Goal: Check status: Check status

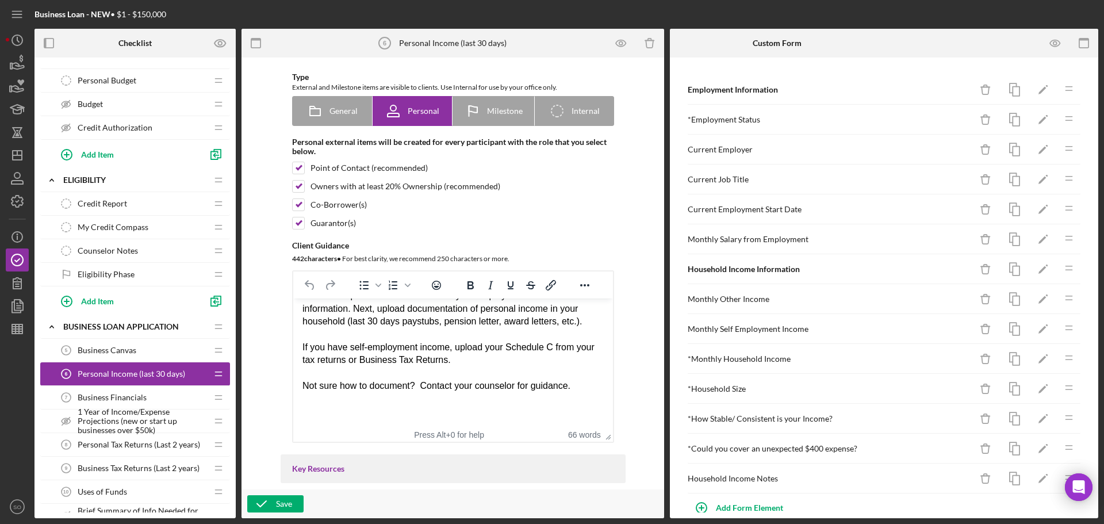
scroll to position [460, 0]
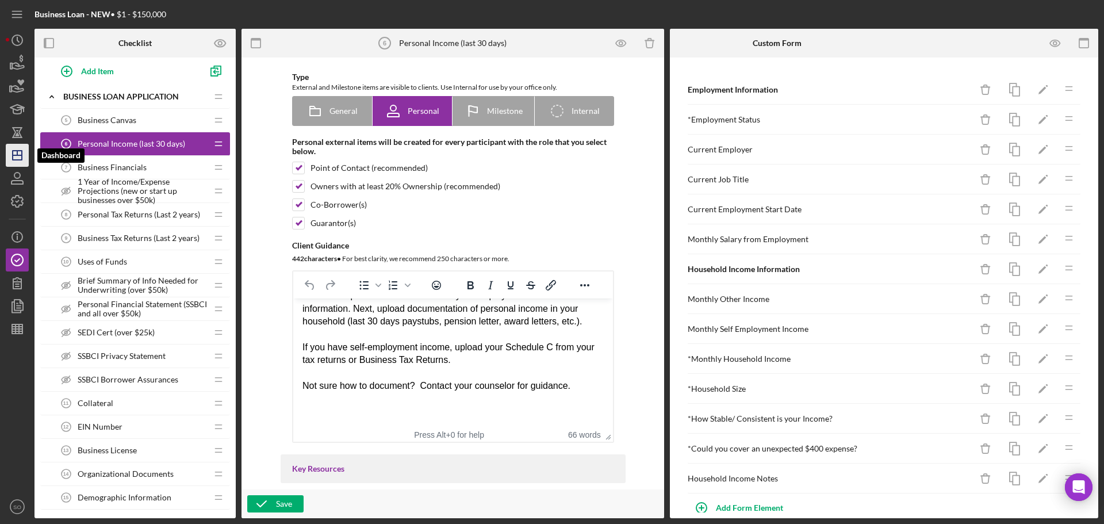
drag, startPoint x: 17, startPoint y: 158, endPoint x: 24, endPoint y: 158, distance: 7.5
click at [17, 158] on icon "Icon/Dashboard" at bounding box center [17, 155] width 29 height 29
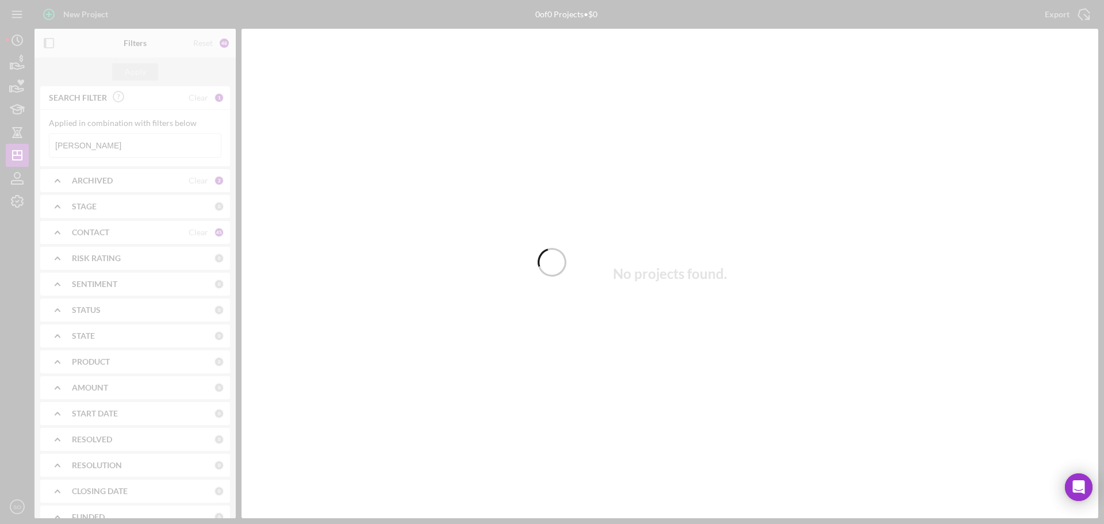
click at [141, 151] on div at bounding box center [552, 262] width 1104 height 524
click at [121, 151] on div at bounding box center [552, 262] width 1104 height 524
click at [120, 147] on div at bounding box center [552, 262] width 1104 height 524
click at [120, 144] on div at bounding box center [552, 262] width 1104 height 524
click at [115, 145] on div at bounding box center [552, 262] width 1104 height 524
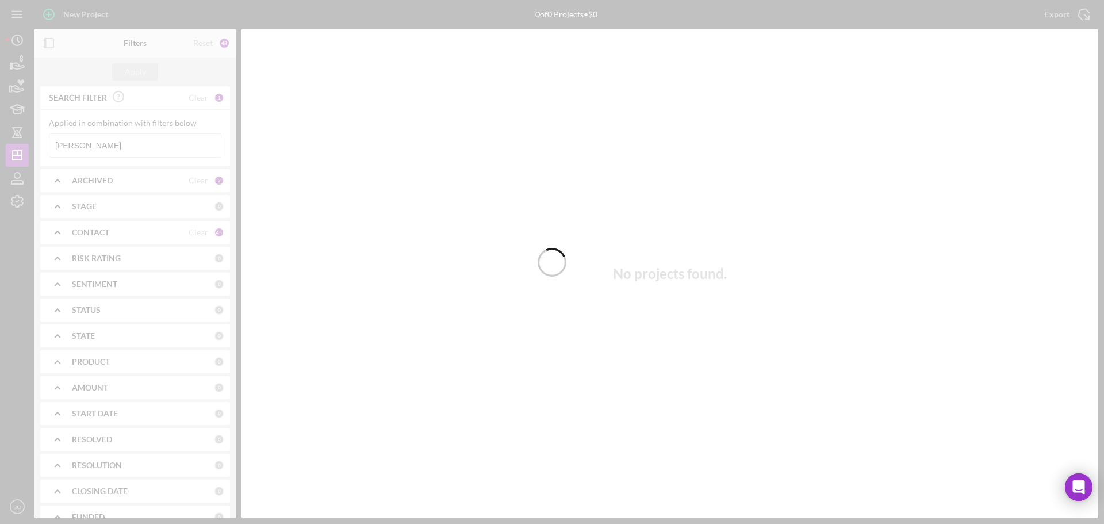
click at [115, 148] on div at bounding box center [552, 262] width 1104 height 524
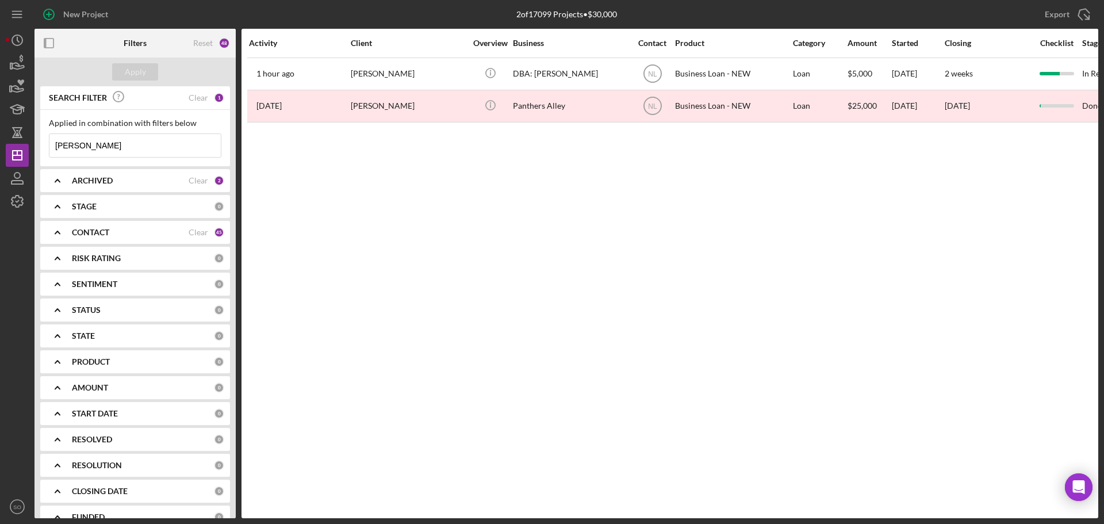
click at [115, 148] on input "[PERSON_NAME]" at bounding box center [134, 145] width 171 height 23
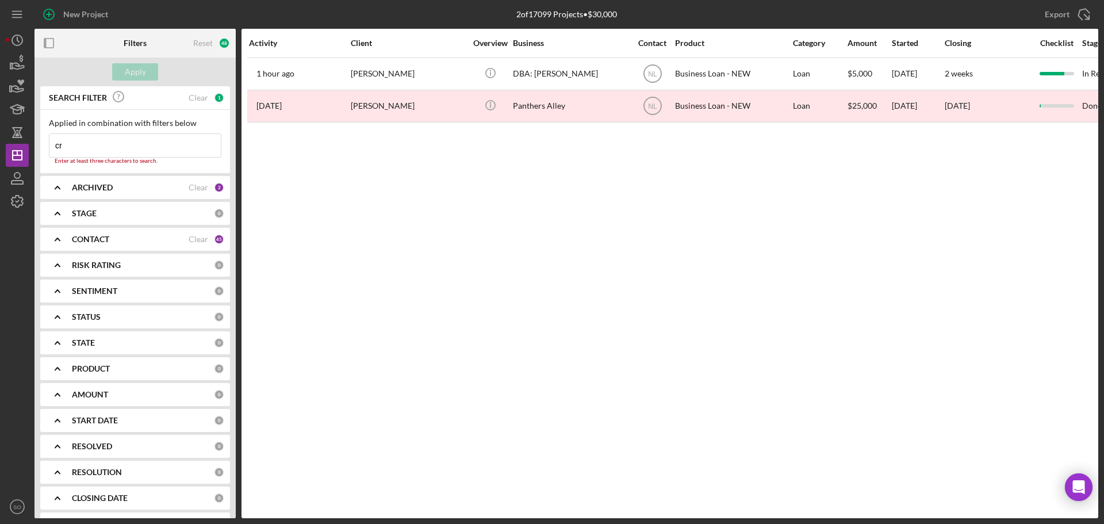
type input "c"
type input "[PERSON_NAME]"
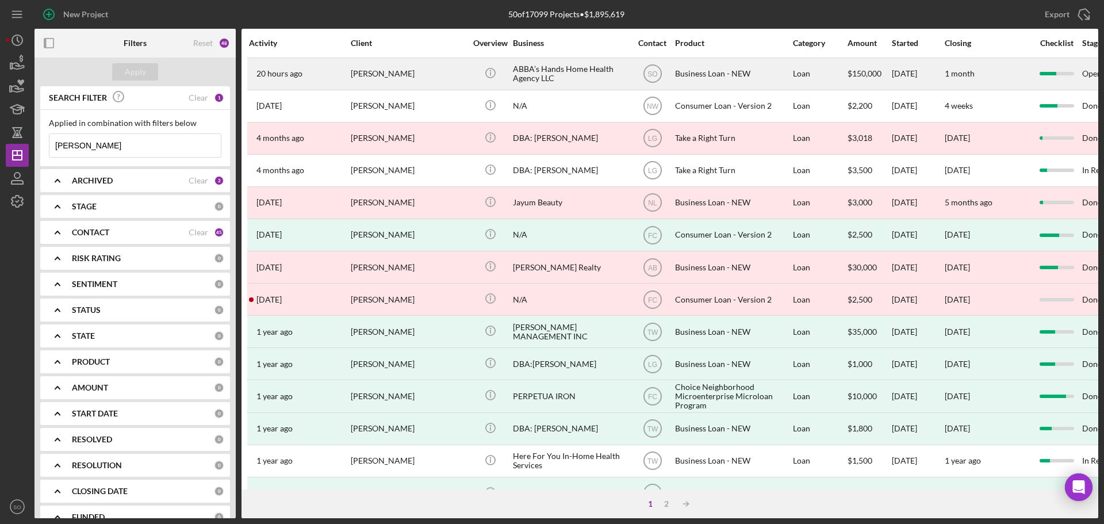
click at [443, 79] on div "[PERSON_NAME]" at bounding box center [408, 74] width 115 height 30
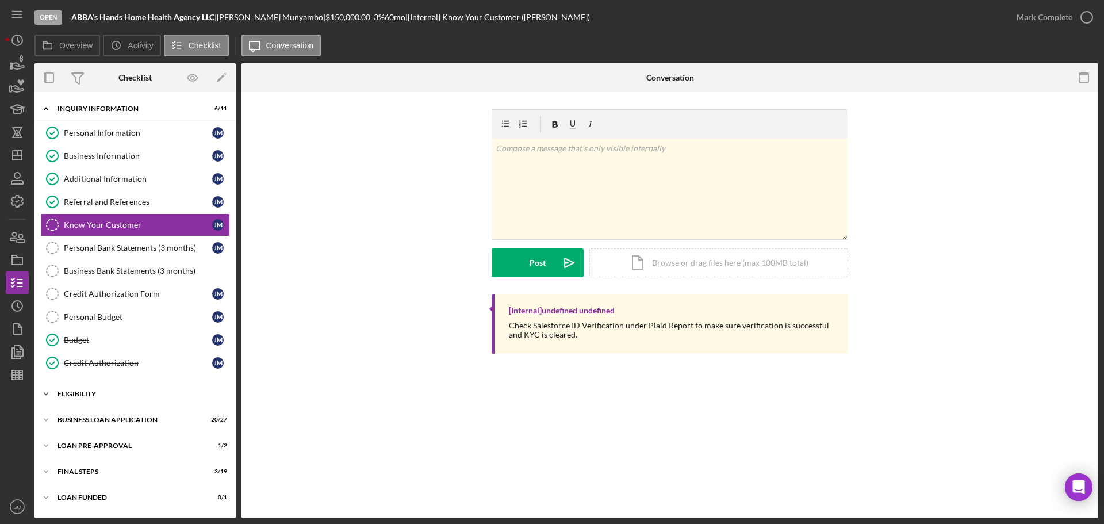
click at [90, 396] on div "ELIGIBILITY" at bounding box center [139, 393] width 164 height 7
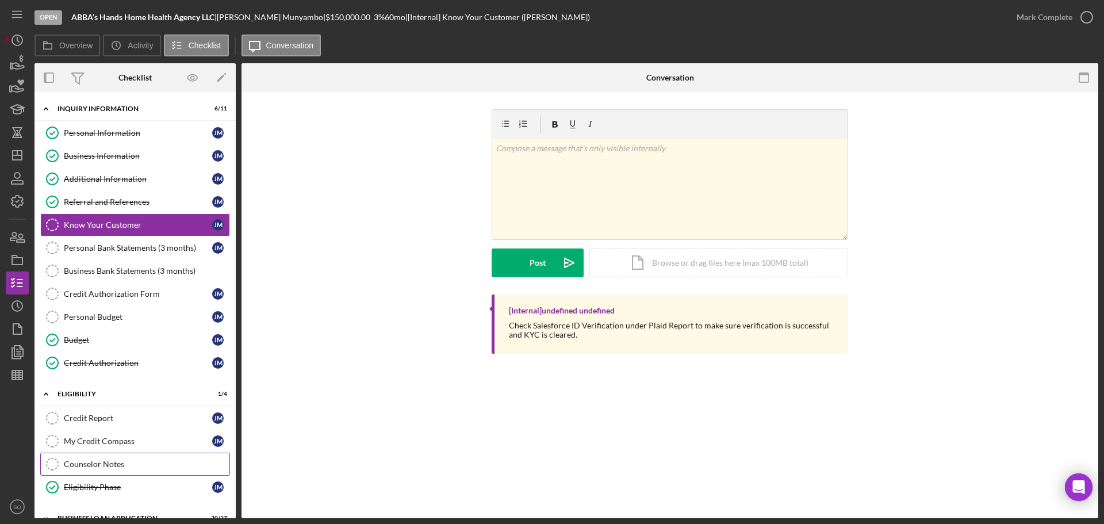
click at [106, 461] on div "Counselor Notes" at bounding box center [147, 463] width 166 height 9
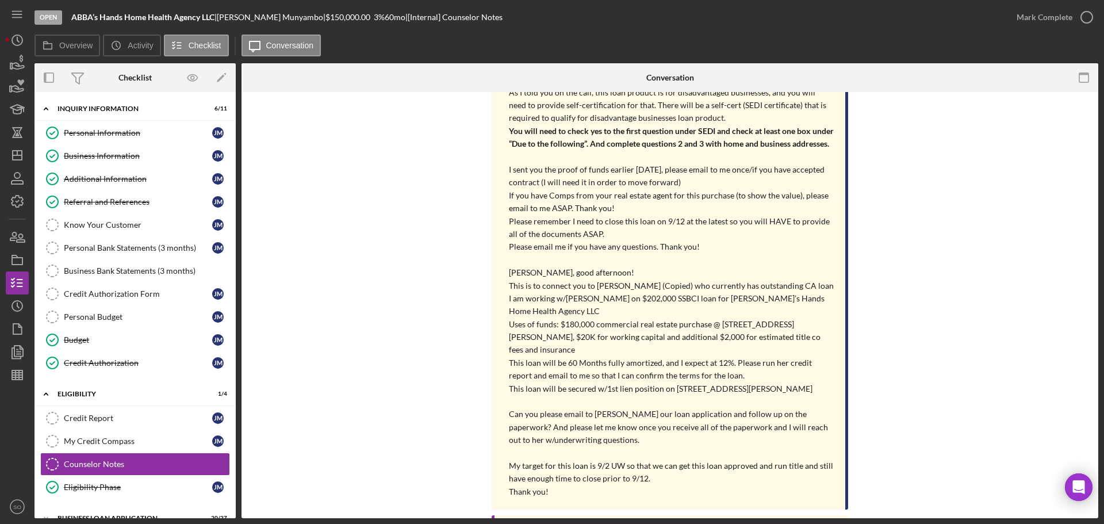
scroll to position [344, 0]
